Goal: Information Seeking & Learning: Learn about a topic

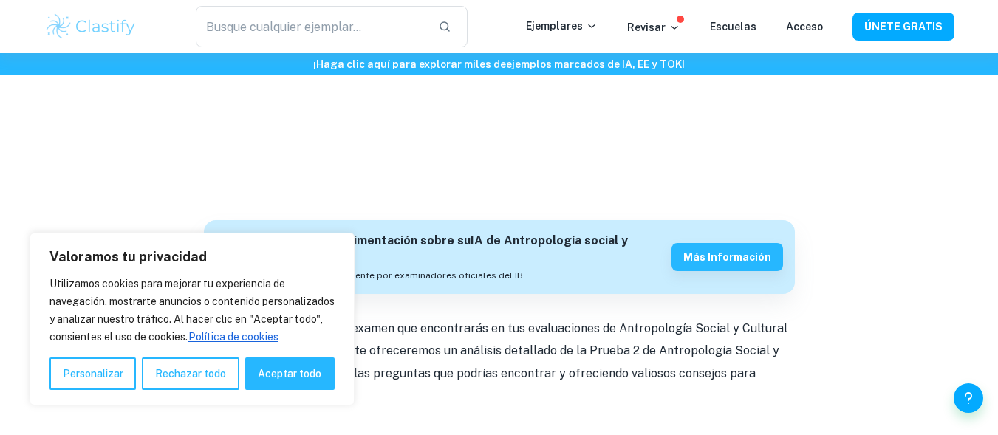
scroll to position [305, 0]
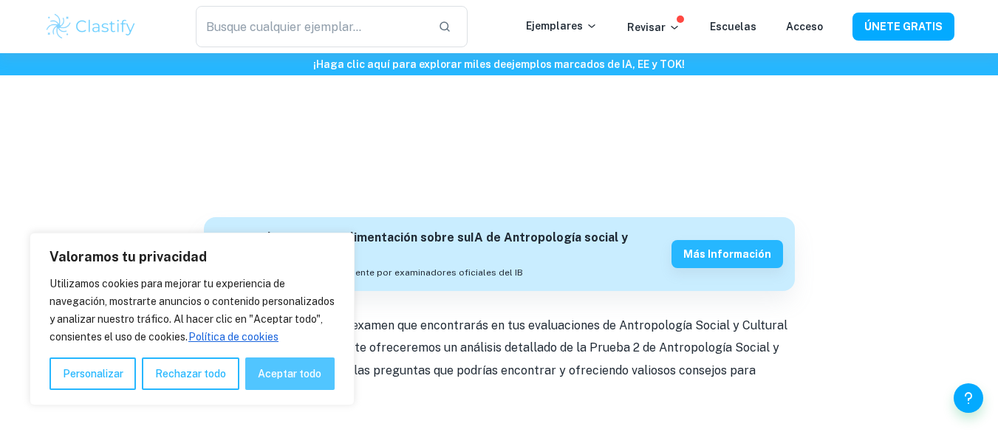
click at [302, 366] on button "Aceptar todo" at bounding box center [289, 374] width 89 height 33
checkbox input "true"
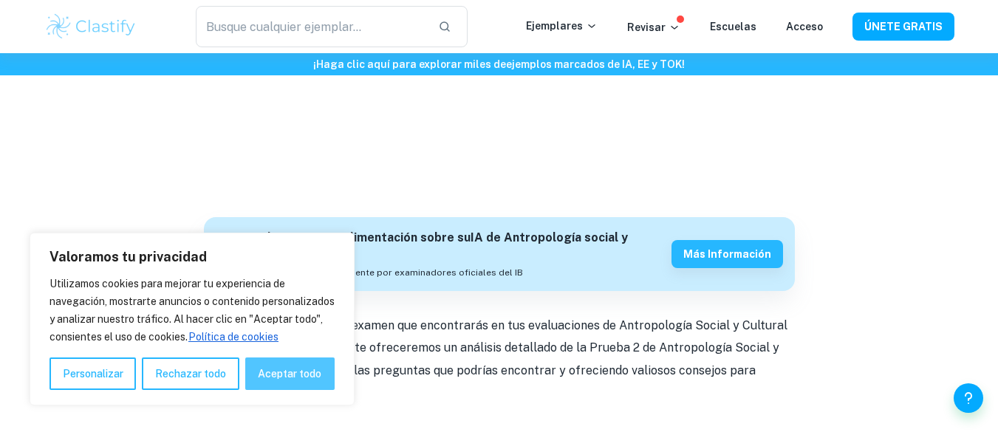
checkbox input "true"
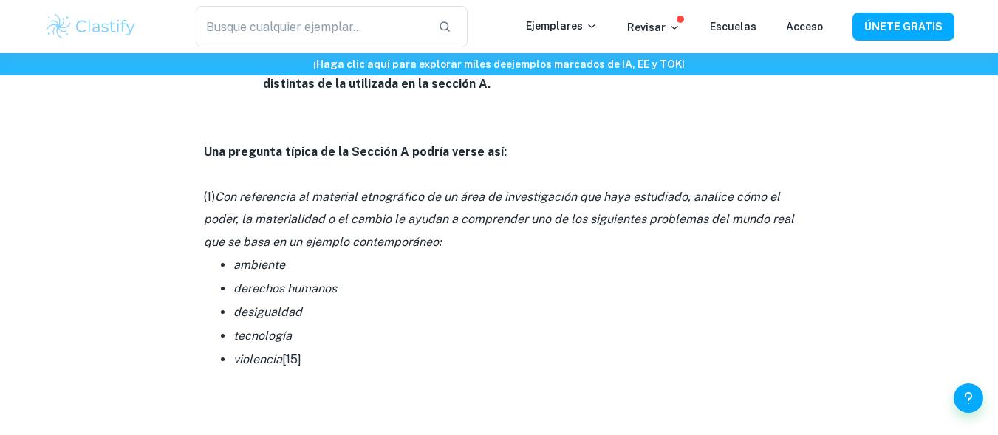
scroll to position [1003, 0]
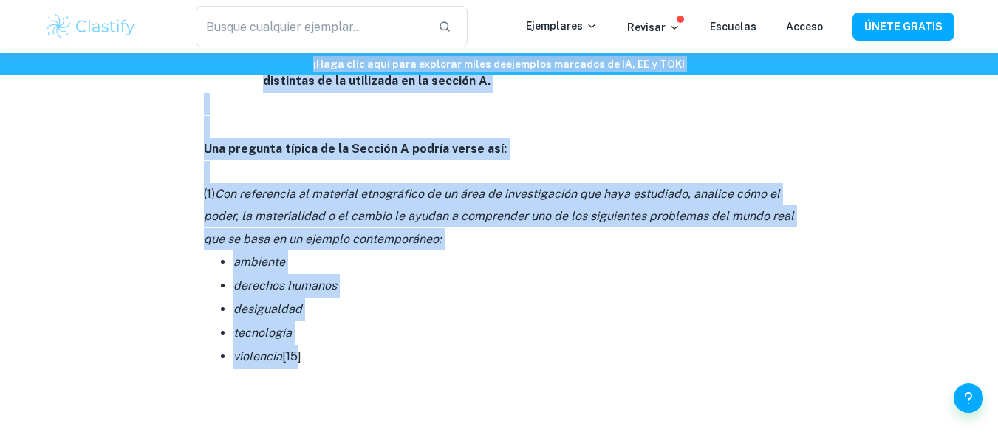
drag, startPoint x: 291, startPoint y: 331, endPoint x: 208, endPoint y: 115, distance: 231.1
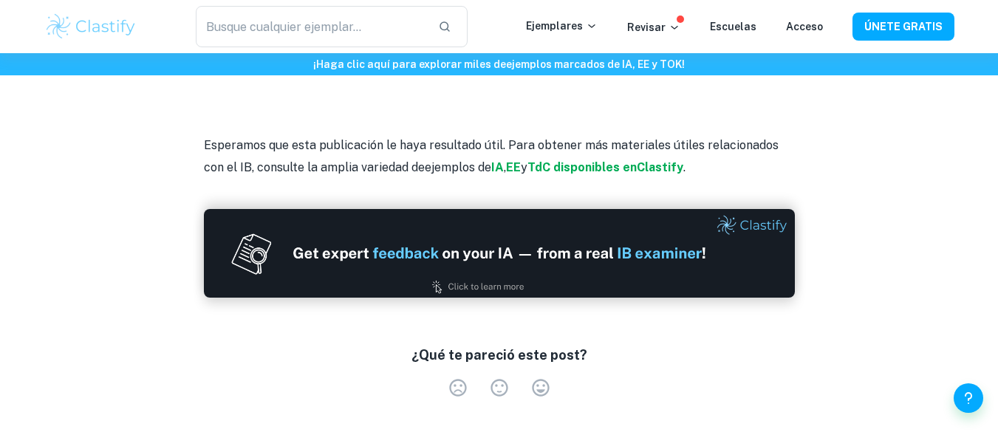
scroll to position [2950, 0]
